Goal: Task Accomplishment & Management: Understand process/instructions

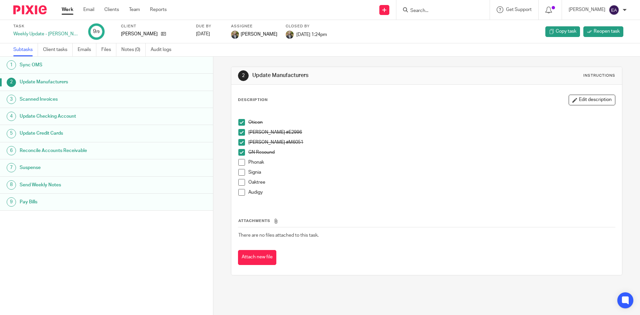
click at [239, 159] on span at bounding box center [241, 162] width 7 height 7
click at [242, 172] on span at bounding box center [241, 172] width 7 height 7
click at [239, 183] on span at bounding box center [241, 182] width 7 height 7
click at [243, 191] on li "Audigy" at bounding box center [426, 194] width 377 height 10
click at [240, 193] on span at bounding box center [241, 192] width 7 height 7
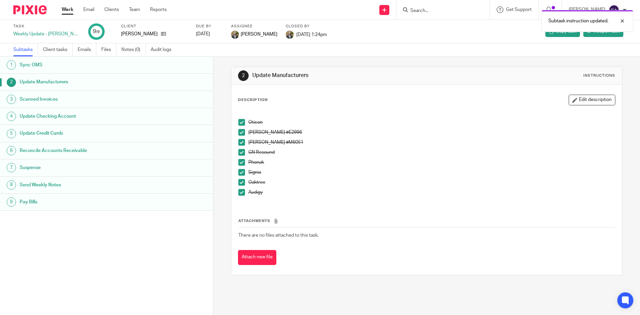
click at [35, 101] on h1 "Scanned Invoices" at bounding box center [82, 99] width 125 height 10
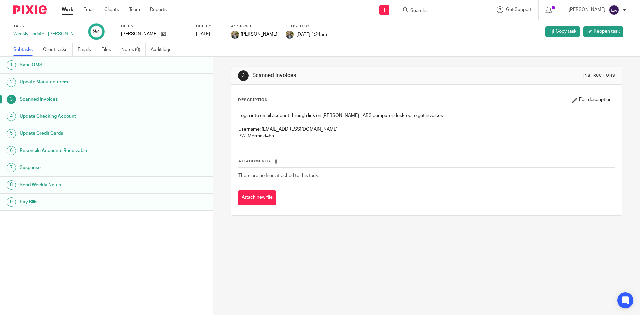
click at [57, 112] on h1 "Update Checking Account" at bounding box center [82, 116] width 125 height 10
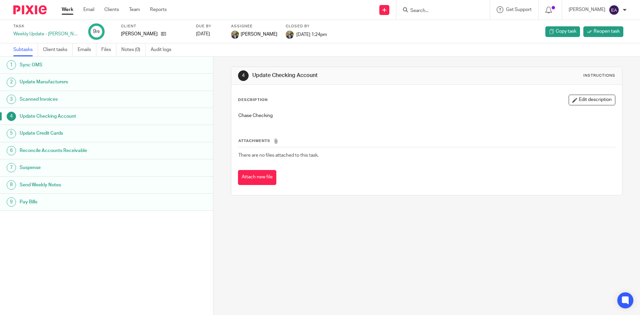
click at [48, 95] on h1 "Scanned Invoices" at bounding box center [82, 99] width 125 height 10
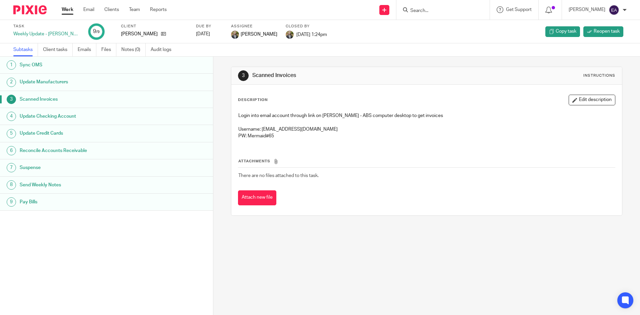
click at [39, 117] on h1 "Update Checking Account" at bounding box center [82, 116] width 125 height 10
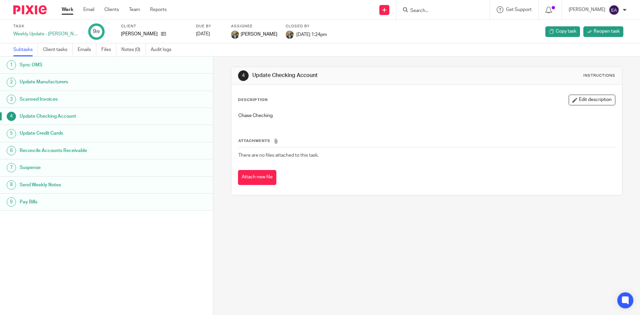
click at [35, 133] on h1 "Update Credit Cards" at bounding box center [82, 133] width 125 height 10
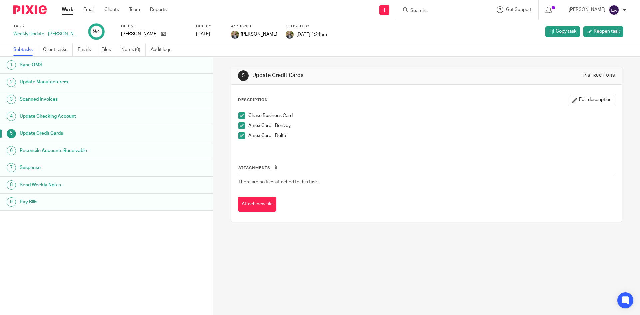
click at [32, 169] on h1 "Suspense" at bounding box center [82, 168] width 125 height 10
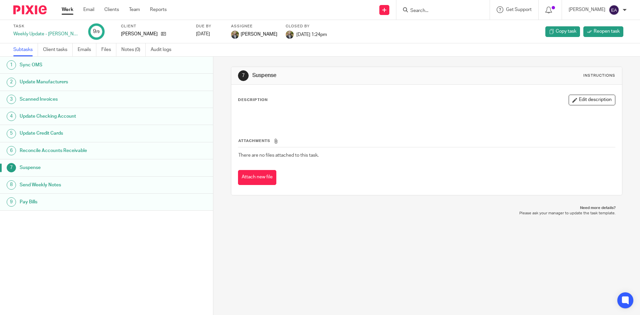
click at [53, 150] on h1 "Reconcile Accounts Receivable" at bounding box center [82, 151] width 125 height 10
click at [44, 187] on h1 "Send Weekly Notes" at bounding box center [82, 185] width 125 height 10
click at [59, 80] on h1 "Update Manufacturers" at bounding box center [82, 82] width 125 height 10
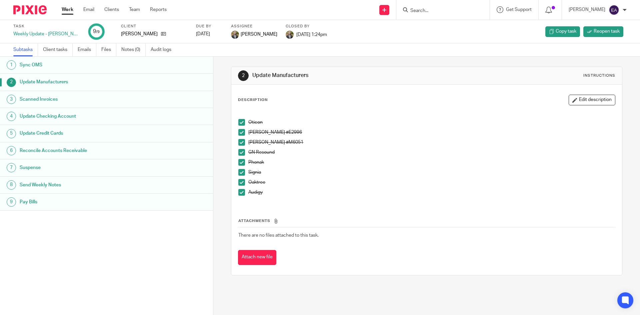
click at [40, 177] on link "8 Send Weekly Notes" at bounding box center [106, 185] width 213 height 17
click at [42, 183] on h1 "Send Weekly Notes" at bounding box center [82, 185] width 125 height 10
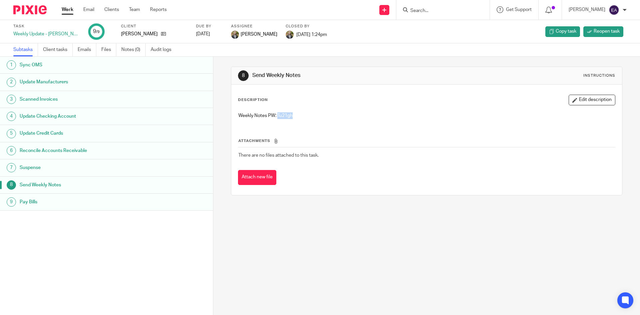
drag, startPoint x: 296, startPoint y: 115, endPoint x: 276, endPoint y: 116, distance: 19.4
click at [276, 116] on p "Weekly Notes PW: Tu21gh" at bounding box center [426, 115] width 377 height 7
copy p "Tu21gh"
